Goal: Task Accomplishment & Management: Use online tool/utility

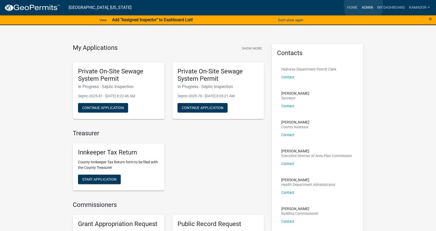
click at [363, 6] on link "Admin" at bounding box center [367, 8] width 16 height 10
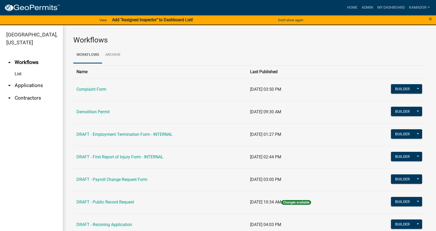
click at [30, 85] on link "arrow_drop_down Applications" at bounding box center [31, 85] width 63 height 13
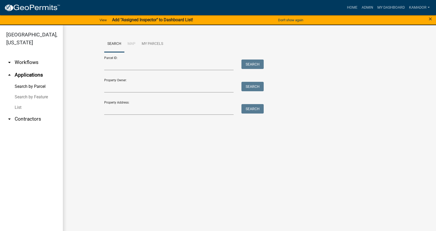
click at [19, 107] on link "List" at bounding box center [31, 107] width 63 height 10
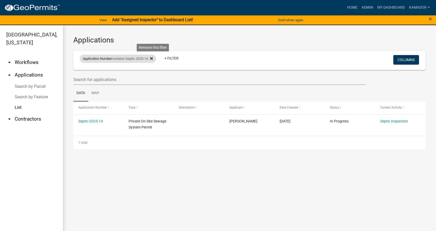
click at [153, 57] on icon at bounding box center [151, 58] width 3 height 3
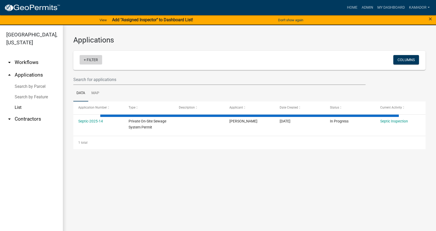
click at [85, 59] on link "+ Filter" at bounding box center [91, 59] width 23 height 9
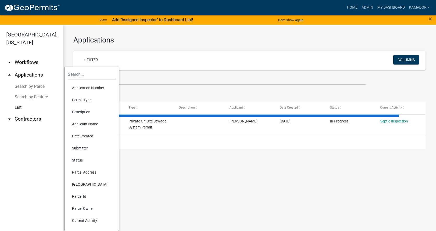
select select "3: 100"
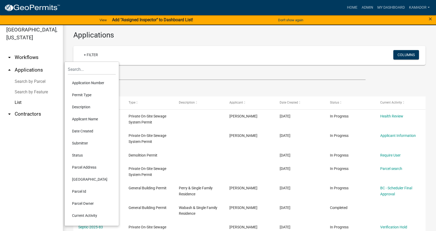
scroll to position [6, 0]
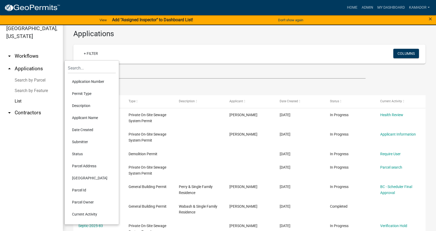
click at [85, 129] on li "Date Created" at bounding box center [92, 130] width 48 height 12
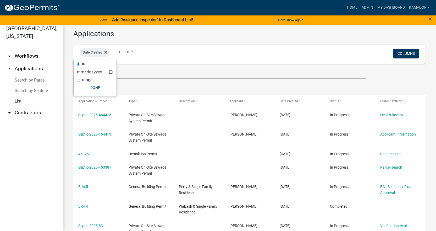
click at [81, 80] on div "range" at bounding box center [95, 79] width 37 height 5
click at [76, 80] on div "is range Done" at bounding box center [95, 77] width 43 height 37
click at [78, 80] on input "range" at bounding box center [78, 80] width 3 height 3
radio input "true"
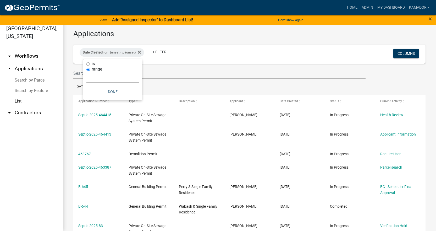
click at [102, 82] on select "[DATE] [DATE] Current Week Previous Week Current Month Last Month Current Calen…" at bounding box center [112, 77] width 52 height 11
click at [102, 80] on select "[DATE] [DATE] Current Week Previous Week Current Month Last Month Current Calen…" at bounding box center [112, 77] width 52 height 11
click at [101, 79] on select "[DATE] [DATE] Current Week Previous Week Current Month Last Month Current Calen…" at bounding box center [112, 77] width 52 height 11
select select "previous_1_months"
click at [86, 72] on select "[DATE] [DATE] Current Week Previous Week Current Month Last Month Current Calen…" at bounding box center [112, 77] width 52 height 11
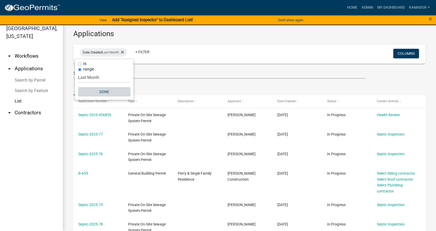
click at [102, 90] on button "Done" at bounding box center [104, 91] width 52 height 9
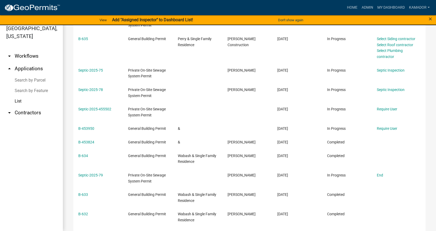
scroll to position [160, 0]
